Goal: Information Seeking & Learning: Learn about a topic

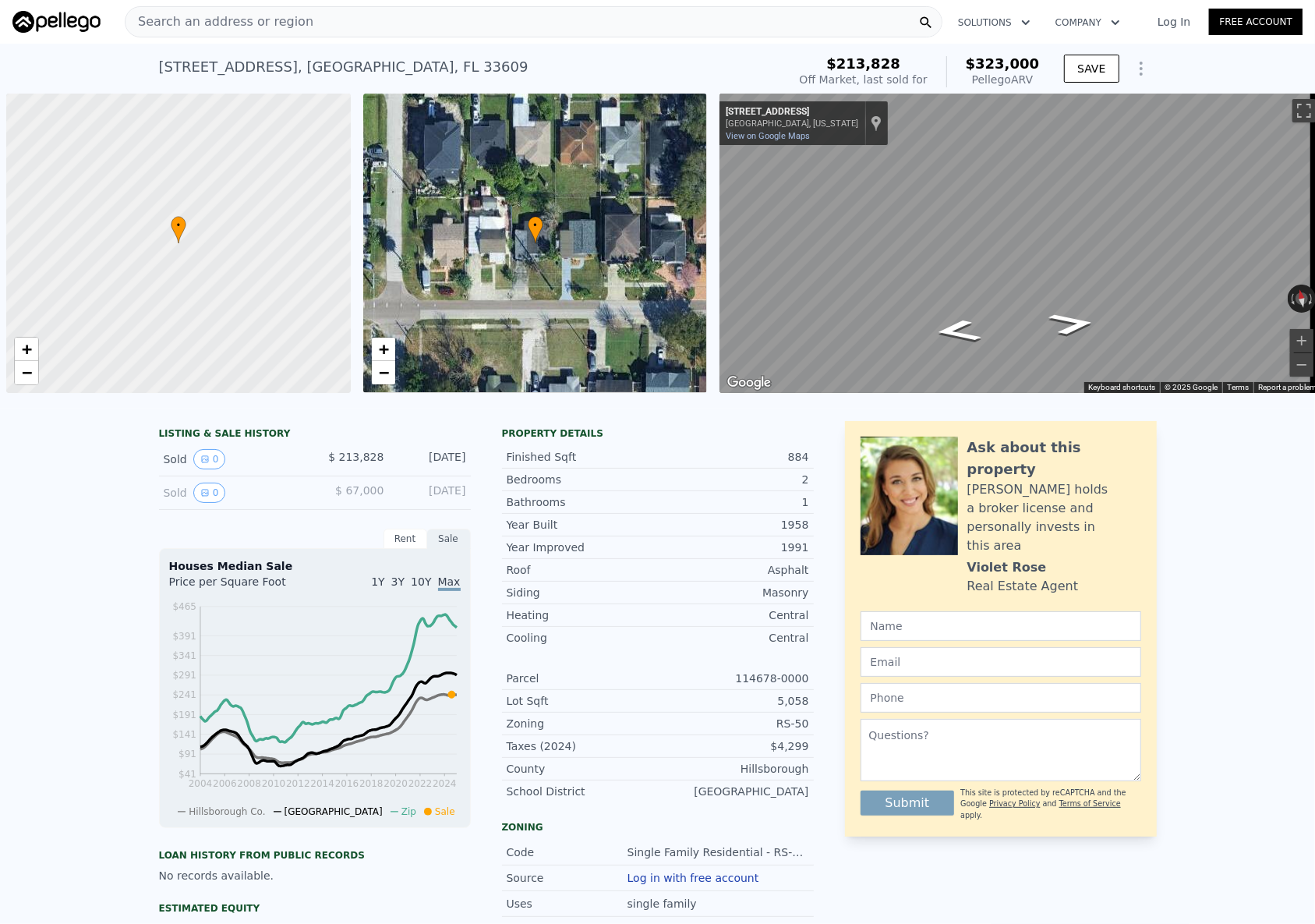
scroll to position [0, 6]
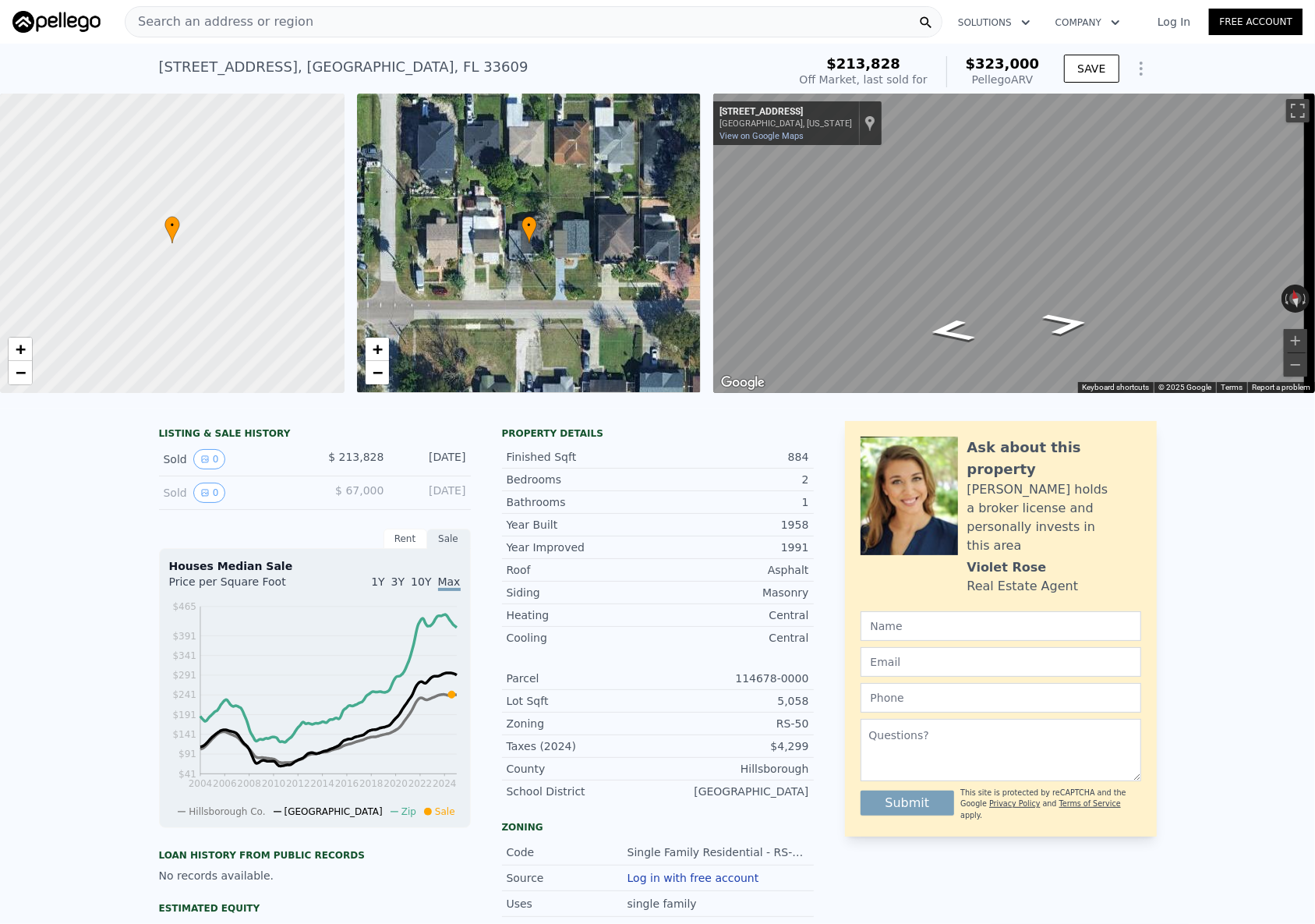
click at [335, 15] on div "Search an address or region" at bounding box center [533, 21] width 818 height 31
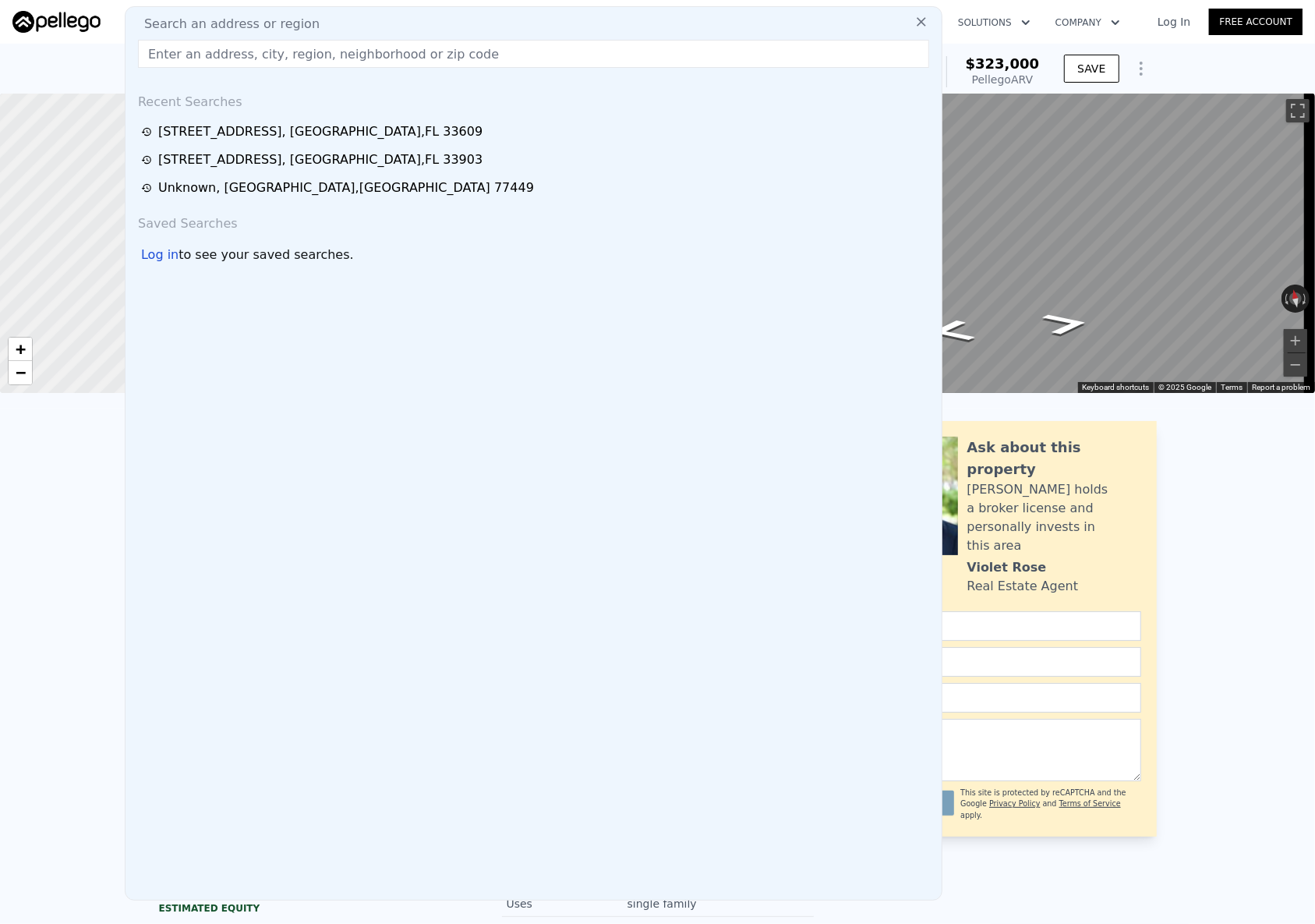
click at [261, 55] on input "text" at bounding box center [533, 54] width 791 height 28
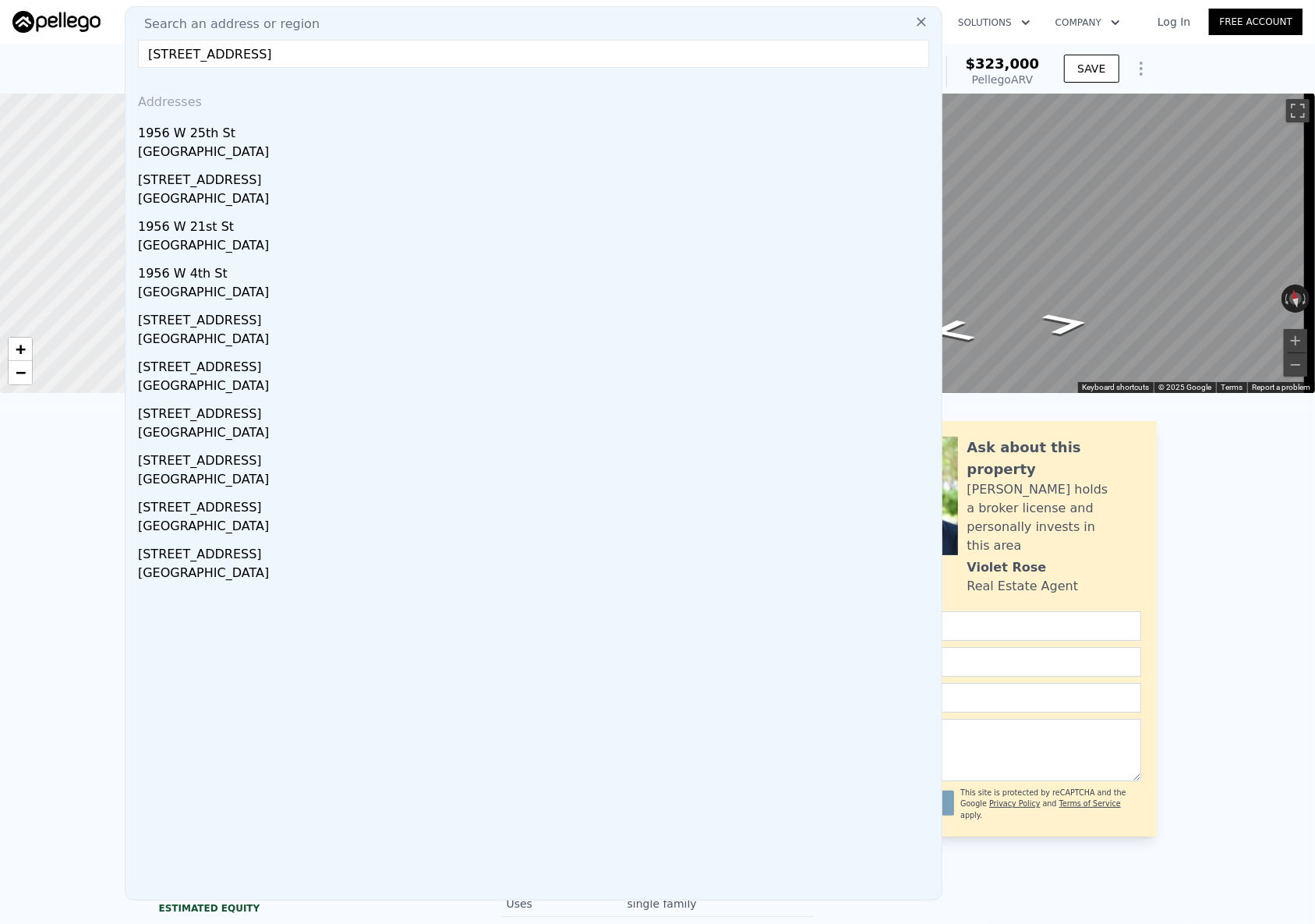
type input "[STREET_ADDRESS]"
click at [211, 122] on div "1956 W 25th St" at bounding box center [537, 130] width 797 height 25
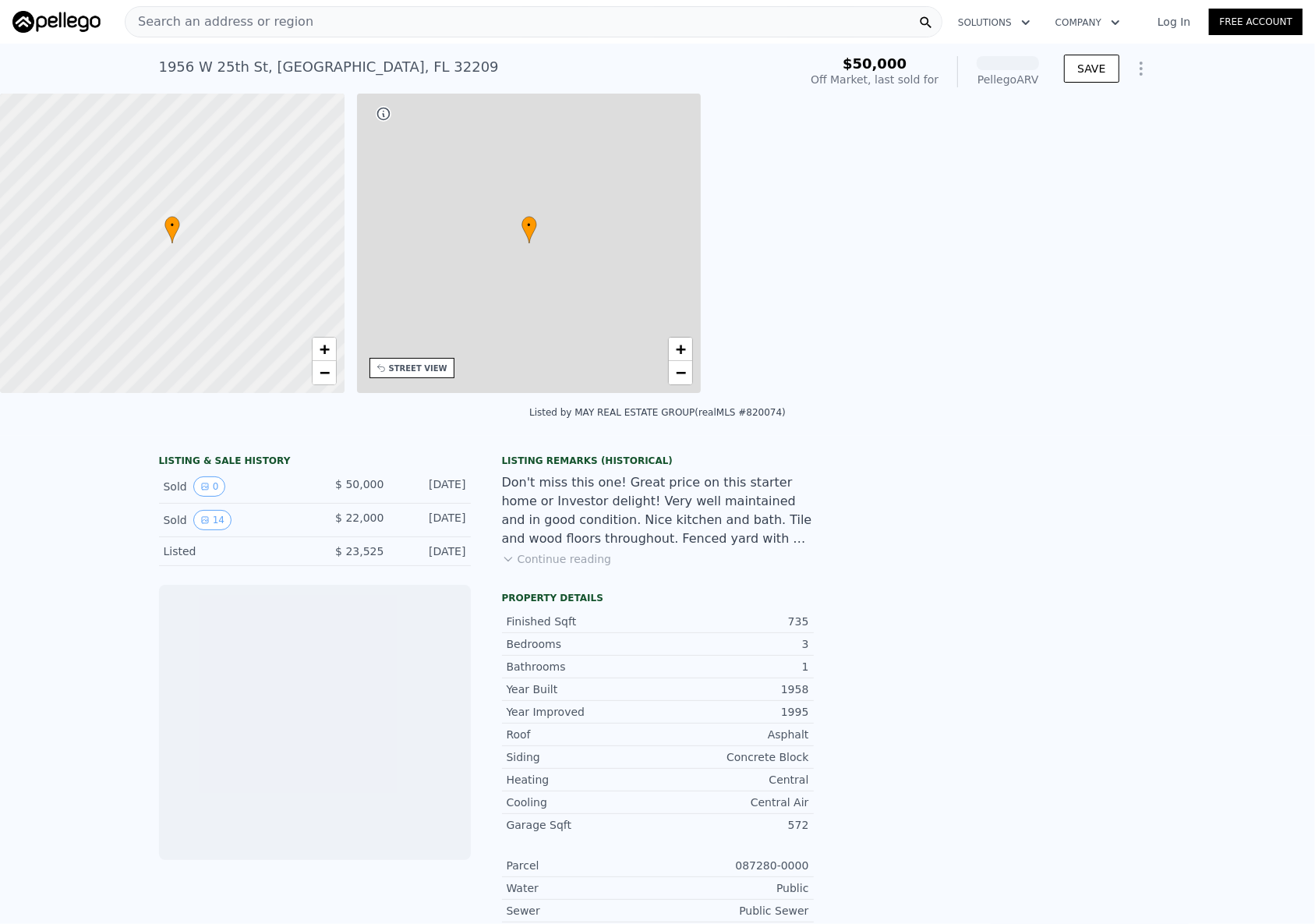
scroll to position [0, 363]
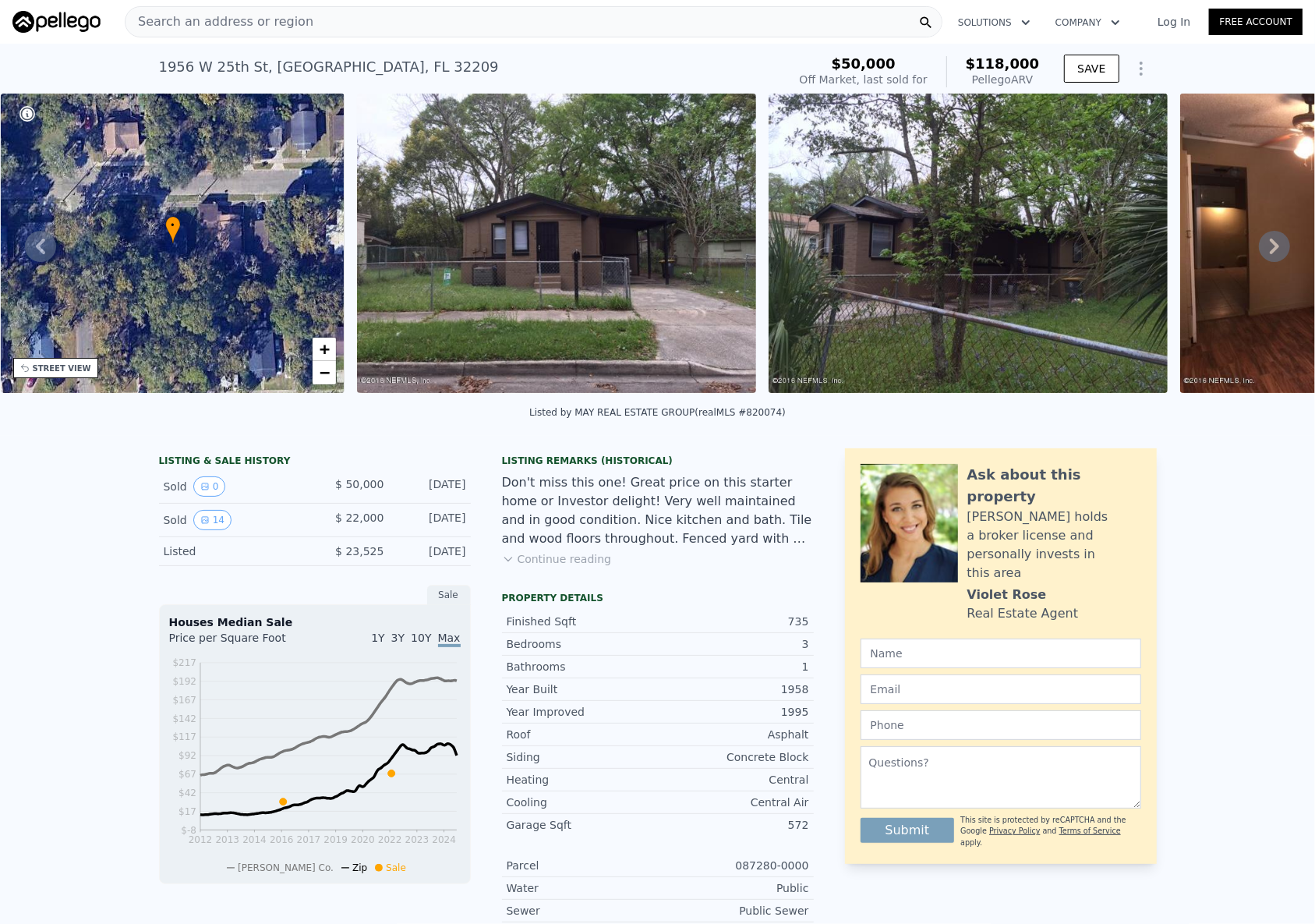
click at [165, 17] on span "Search an address or region" at bounding box center [220, 22] width 188 height 18
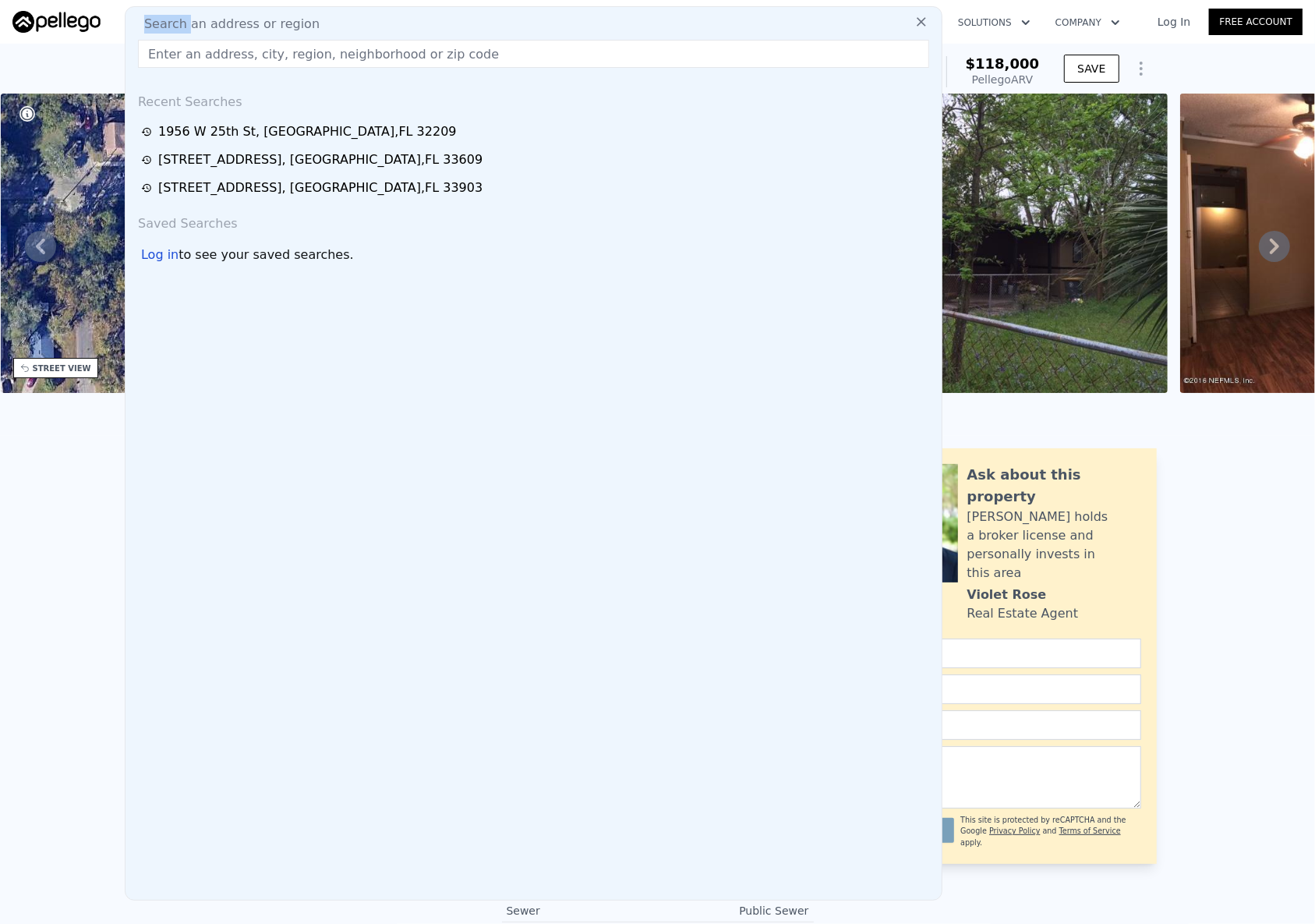
click at [165, 17] on span "Search an address or region" at bounding box center [226, 24] width 188 height 18
click at [183, 76] on div "Search an address or region Recent Searches [STREET_ADDRESS] [STREET_ADDRESS][G…" at bounding box center [533, 453] width 818 height 895
click at [186, 52] on input "text" at bounding box center [533, 54] width 791 height 28
paste input "[STREET_ADDRESS]"
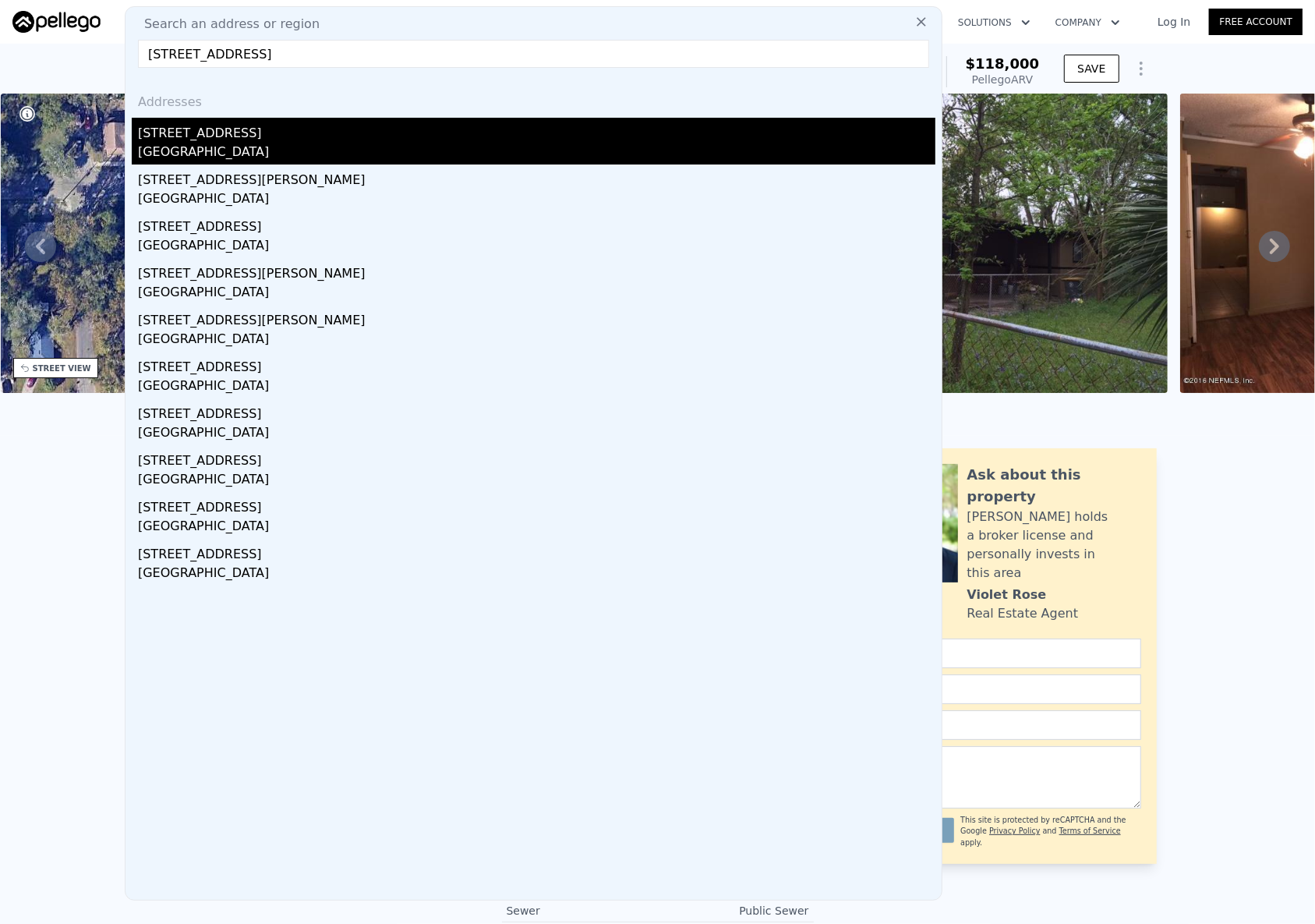
type input "[STREET_ADDRESS]"
click at [216, 137] on div "[STREET_ADDRESS]" at bounding box center [537, 130] width 797 height 25
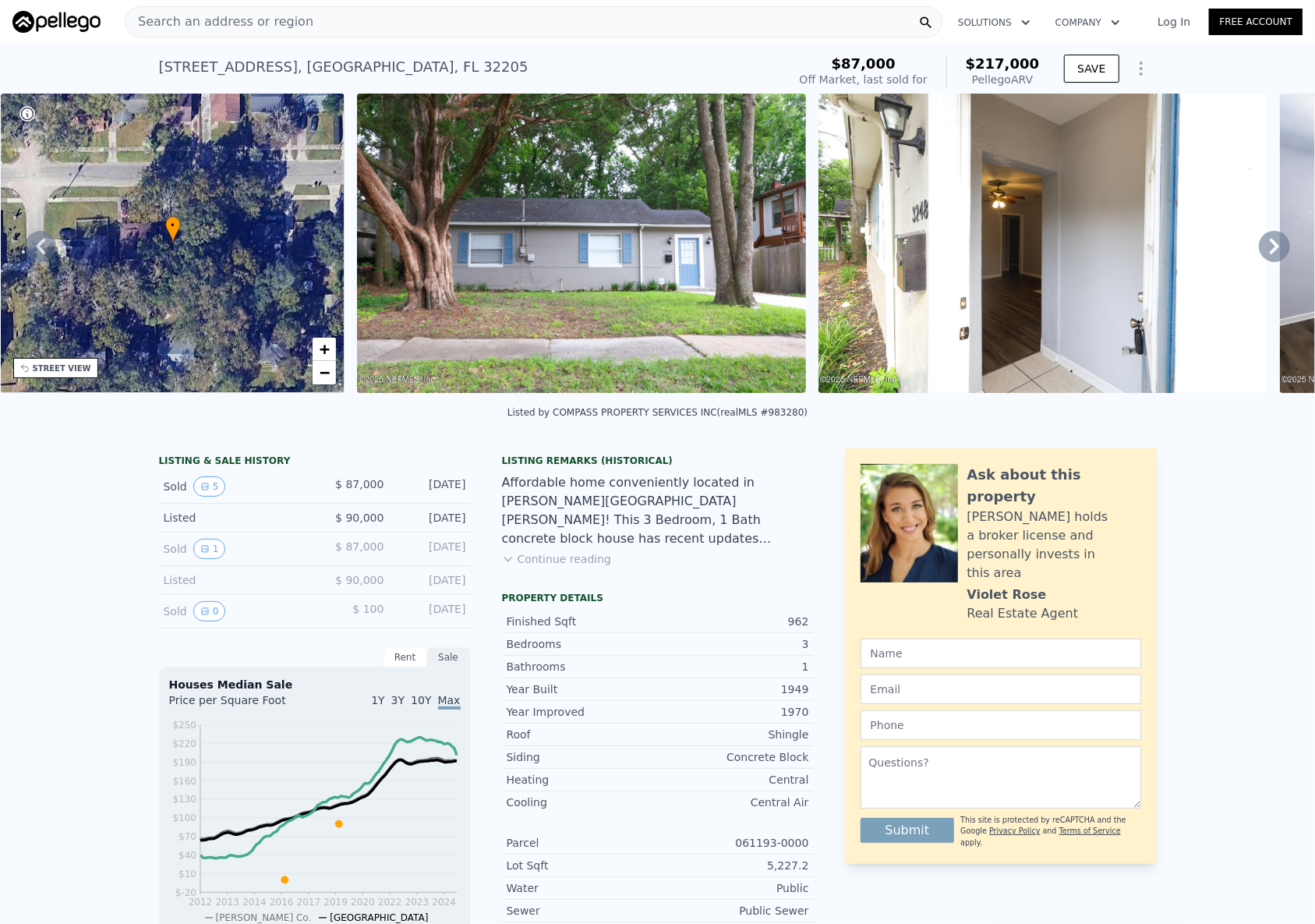
click at [196, 32] on div "Search an address or region" at bounding box center [220, 22] width 188 height 30
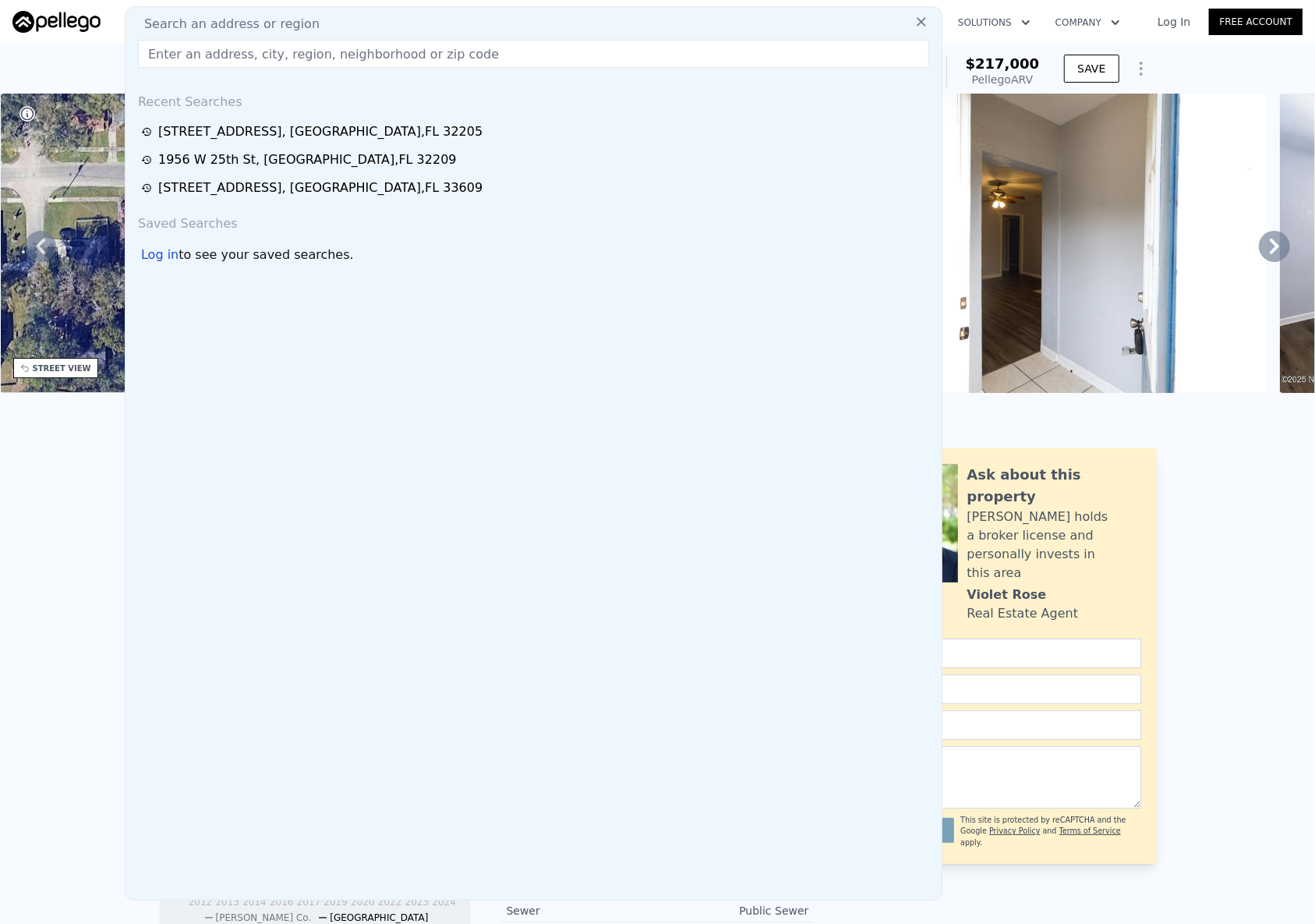
click at [186, 59] on input "text" at bounding box center [533, 54] width 791 height 28
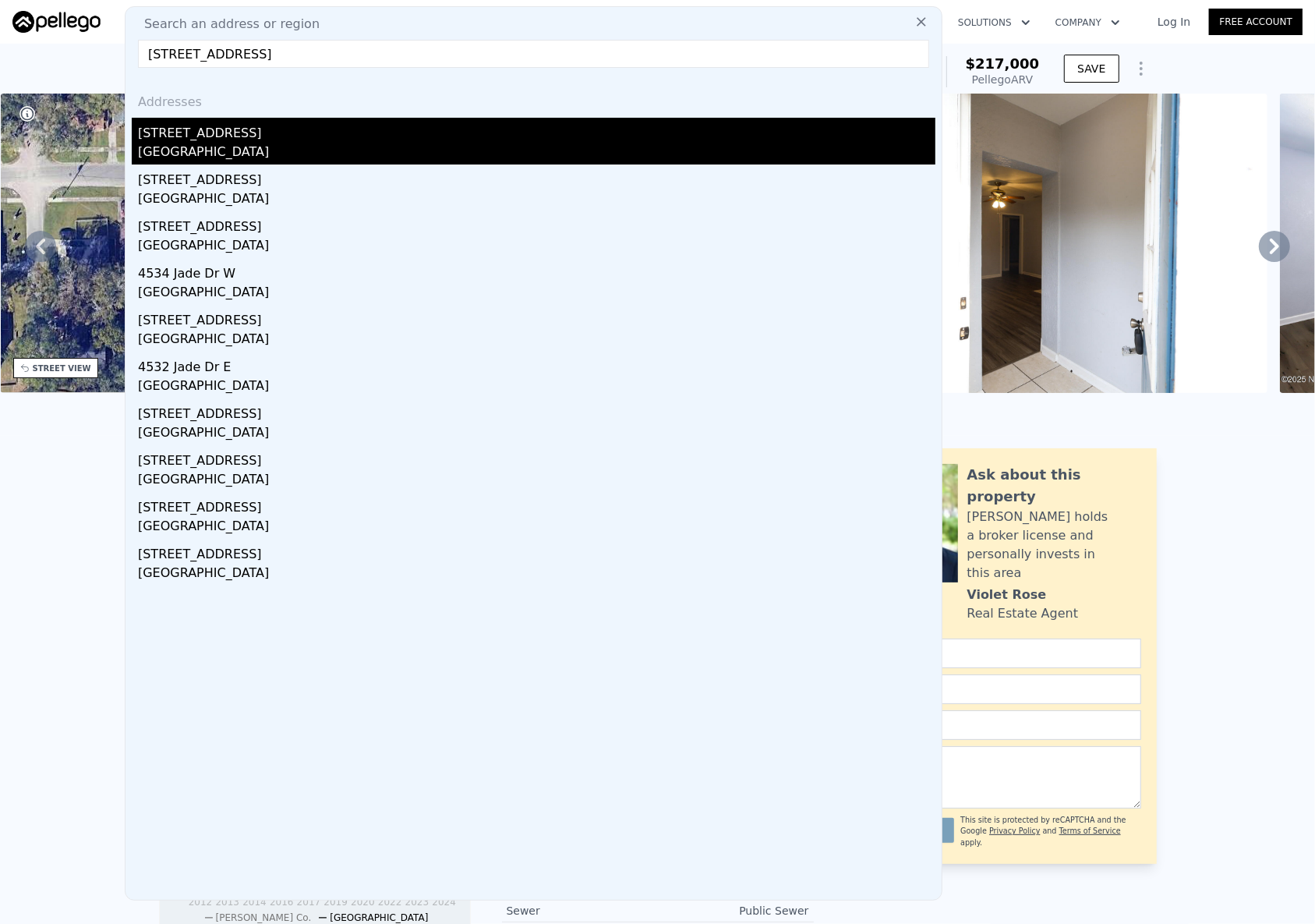
type input "[STREET_ADDRESS]"
click at [386, 125] on div "[STREET_ADDRESS]" at bounding box center [537, 130] width 797 height 25
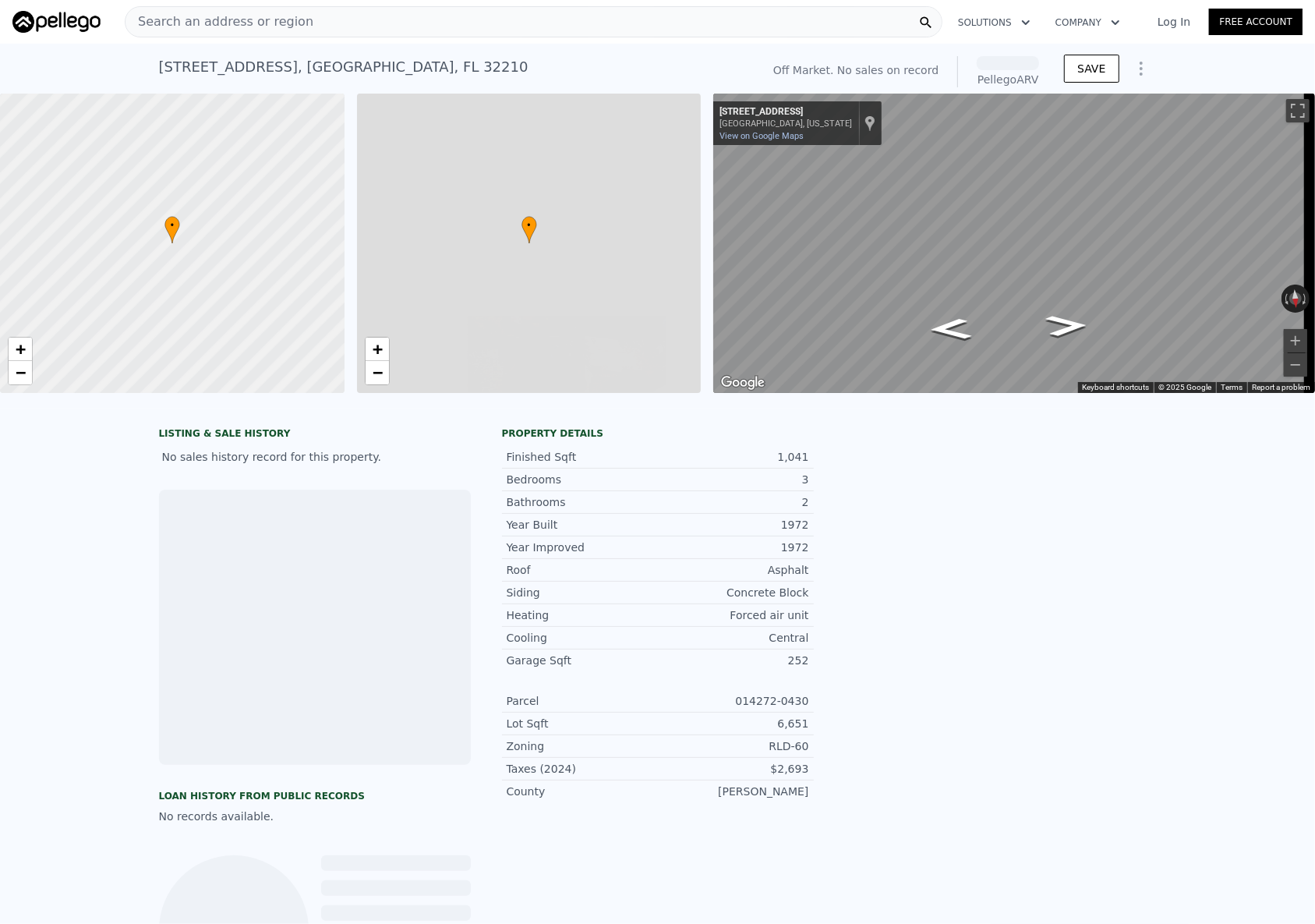
scroll to position [0, 6]
